Goal: Find specific page/section

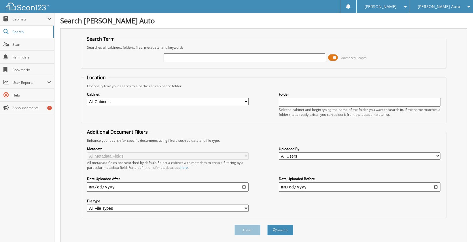
click at [231, 56] on input "text" at bounding box center [243, 57] width 161 height 9
type input "1t25211"
click at [267, 224] on button "Search" at bounding box center [280, 229] width 26 height 11
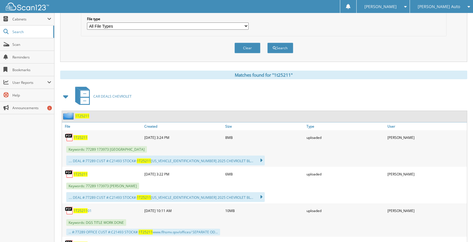
scroll to position [201, 0]
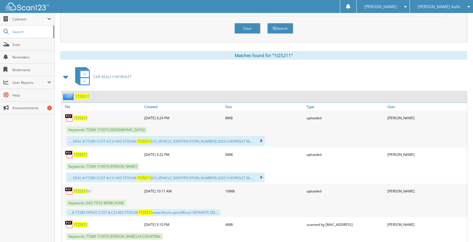
click at [81, 118] on span "1T25211" at bounding box center [80, 117] width 14 height 5
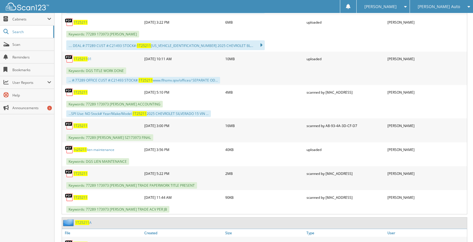
scroll to position [345, 0]
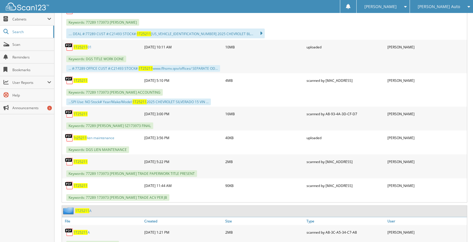
drag, startPoint x: 85, startPoint y: 115, endPoint x: 89, endPoint y: 116, distance: 4.3
click at [85, 115] on span "1T25211" at bounding box center [80, 113] width 14 height 5
click at [82, 113] on span "1T25211" at bounding box center [80, 113] width 14 height 5
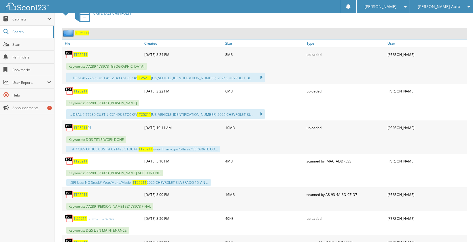
scroll to position [259, 0]
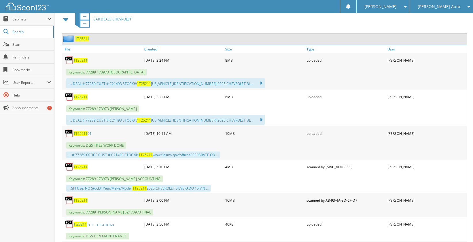
click at [81, 133] on span "1T25211" at bounding box center [80, 133] width 14 height 5
